Goal: Task Accomplishment & Management: Use online tool/utility

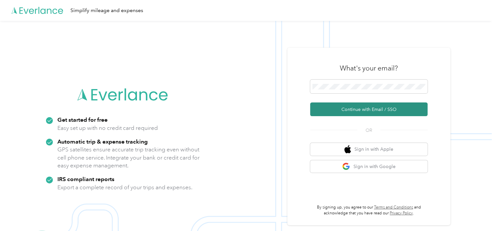
click at [366, 107] on button "Continue with Email / SSO" at bounding box center [368, 109] width 117 height 14
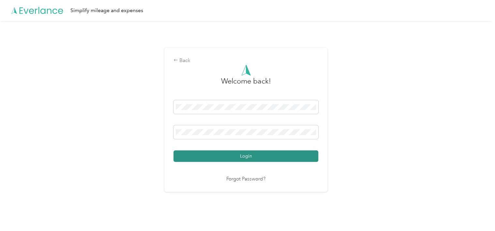
click at [230, 154] on button "Login" at bounding box center [246, 155] width 145 height 11
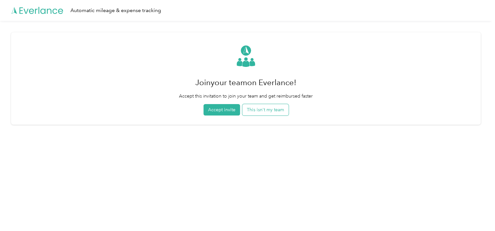
click at [268, 111] on button "This isn't my team" at bounding box center [265, 109] width 46 height 11
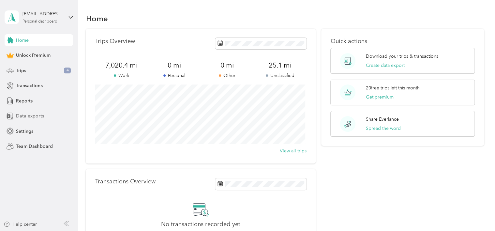
click at [33, 118] on span "Data exports" at bounding box center [30, 116] width 28 height 7
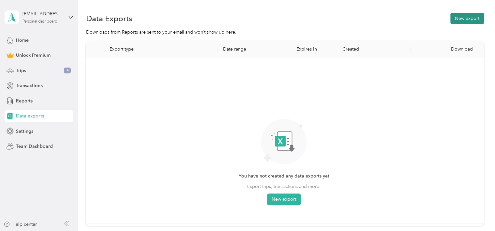
click at [466, 20] on button "New export" at bounding box center [468, 18] width 34 height 11
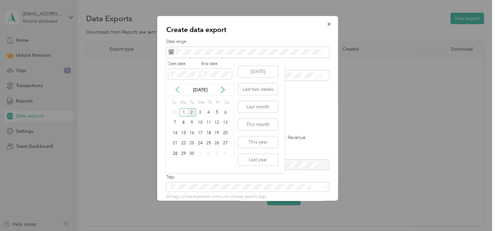
click at [178, 89] on icon at bounding box center [177, 89] width 7 height 7
click at [217, 111] on div "1" at bounding box center [217, 112] width 8 height 8
click at [173, 162] on div "31" at bounding box center [175, 164] width 8 height 8
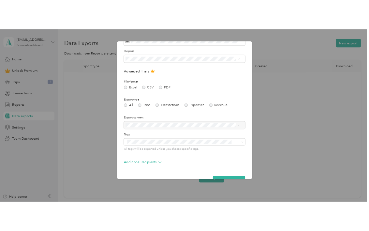
scroll to position [48, 0]
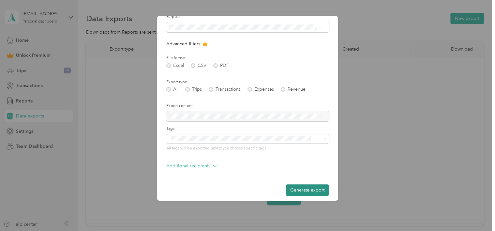
click at [298, 191] on button "Generate export" at bounding box center [307, 189] width 43 height 11
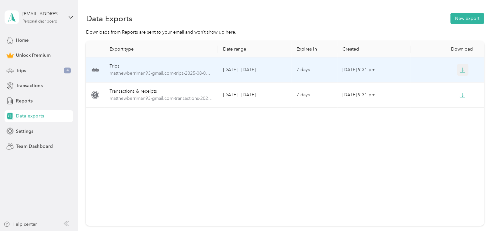
click at [460, 70] on icon "button" at bounding box center [463, 70] width 6 height 6
